Goal: Task Accomplishment & Management: Manage account settings

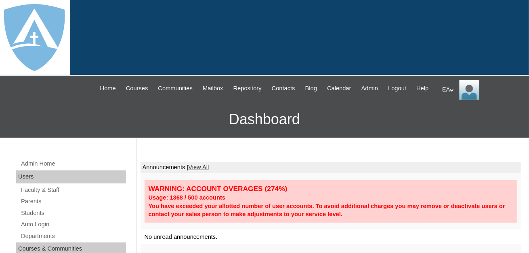
scroll to position [121, 0]
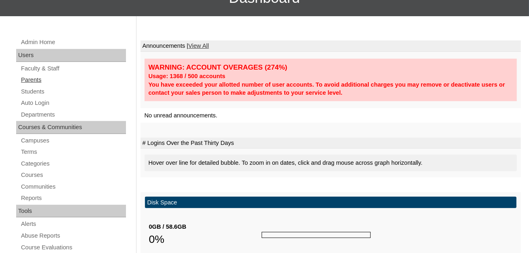
click at [26, 85] on link "Parents" at bounding box center [73, 80] width 106 height 10
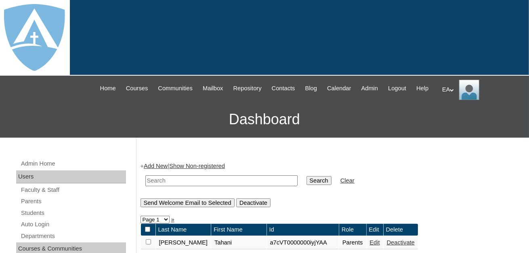
click at [193, 186] on input "text" at bounding box center [221, 180] width 152 height 11
type input "Quetzalli"
click at [307, 185] on input "Search" at bounding box center [319, 180] width 25 height 9
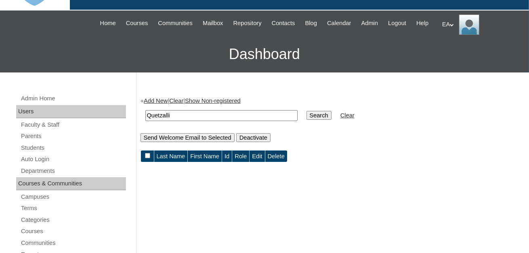
scroll to position [81, 0]
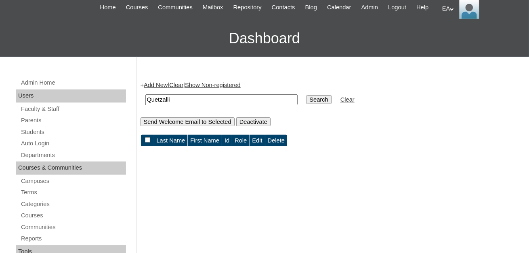
click at [190, 105] on input "Quetzalli" at bounding box center [221, 99] width 152 height 11
type input "Q"
type input "kahnis"
click at [307, 104] on input "Search" at bounding box center [319, 99] width 25 height 9
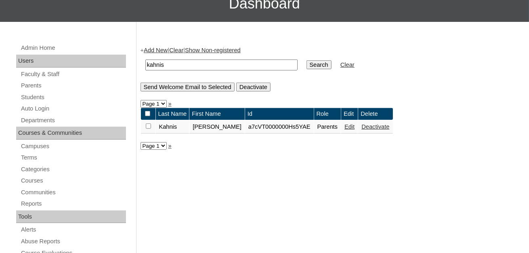
scroll to position [121, 0]
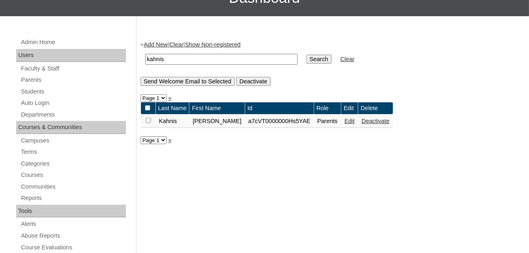
click at [345, 124] on link "Edit" at bounding box center [350, 121] width 10 height 6
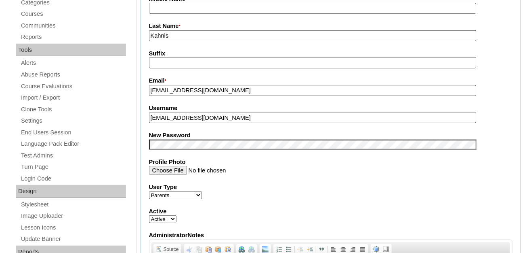
scroll to position [283, 0]
drag, startPoint x: 225, startPoint y: 124, endPoint x: 145, endPoint y: 124, distance: 79.6
click at [145, 124] on fieldset "Account Information User Id * a7cVT0000000Hs5YAE Title First Name * Kevin Middl…" at bounding box center [331, 136] width 381 height 483
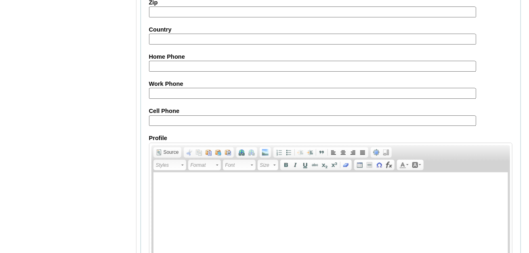
scroll to position [850, 0]
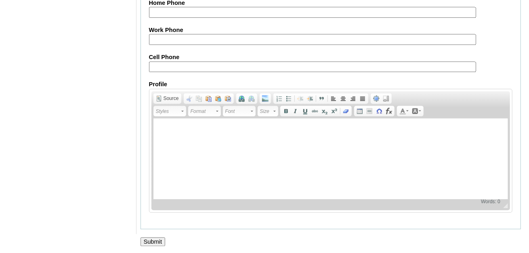
click at [157, 242] on input "Submit" at bounding box center [153, 241] width 25 height 9
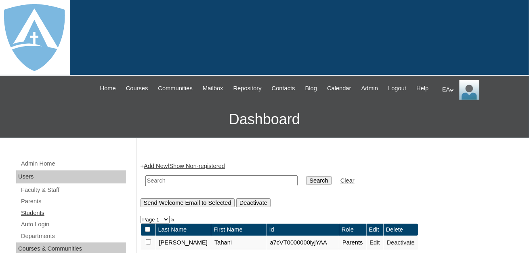
click at [30, 218] on link "Students" at bounding box center [73, 213] width 106 height 10
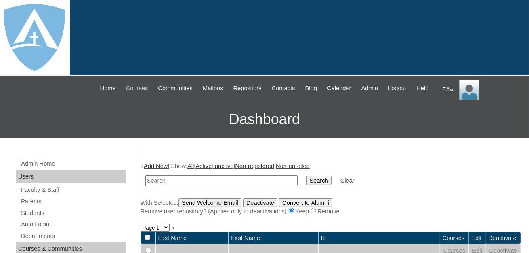
click at [143, 88] on span "Courses" at bounding box center [137, 88] width 22 height 9
